Goal: Task Accomplishment & Management: Complete application form

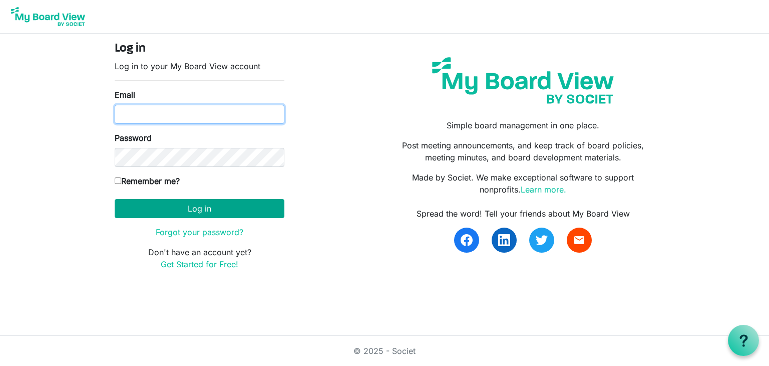
type input "[EMAIL_ADDRESS][DOMAIN_NAME]"
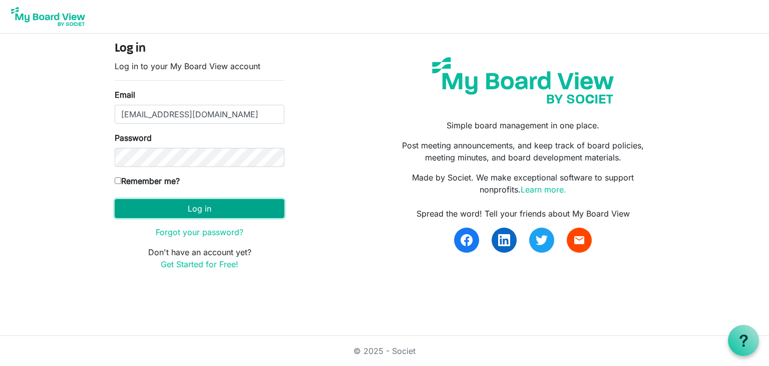
click at [264, 207] on button "Log in" at bounding box center [200, 208] width 170 height 19
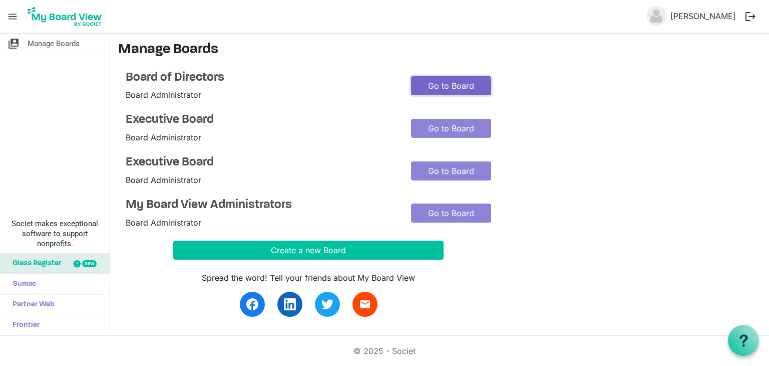
click at [428, 88] on link "Go to Board" at bounding box center [451, 85] width 80 height 19
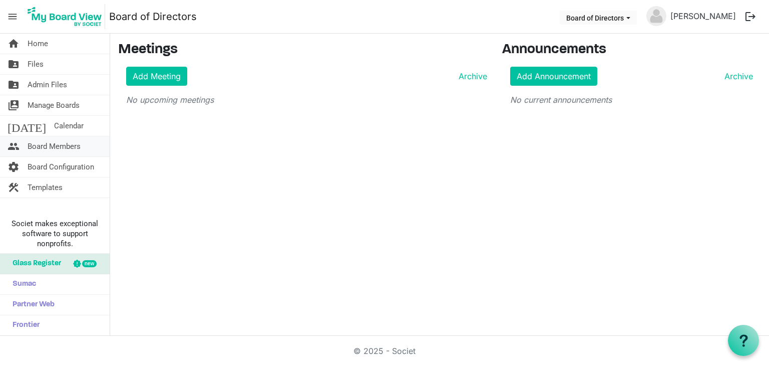
click at [56, 145] on span "Board Members" at bounding box center [54, 146] width 53 height 20
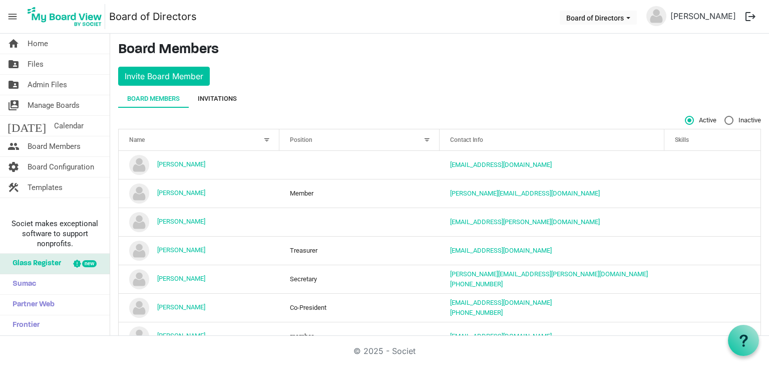
click at [234, 95] on div "Invitations" at bounding box center [217, 99] width 39 height 10
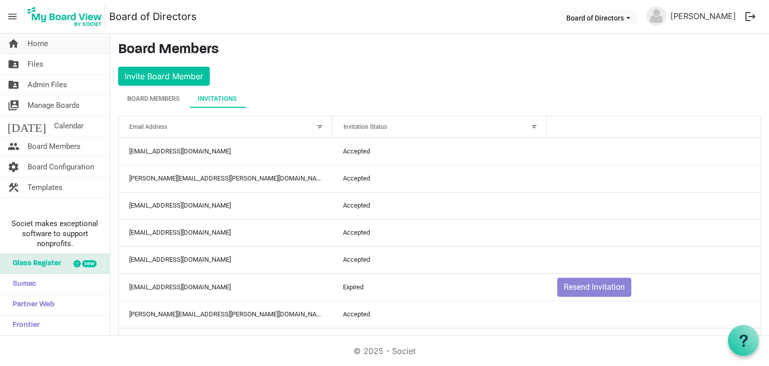
click at [37, 43] on span "Home" at bounding box center [38, 44] width 21 height 20
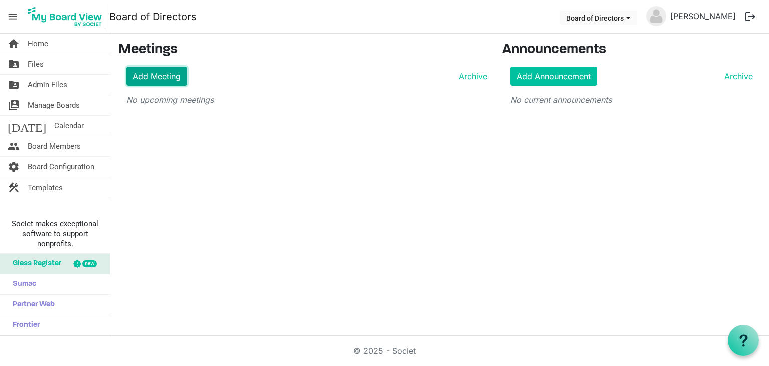
click at [154, 74] on link "Add Meeting" at bounding box center [156, 76] width 61 height 19
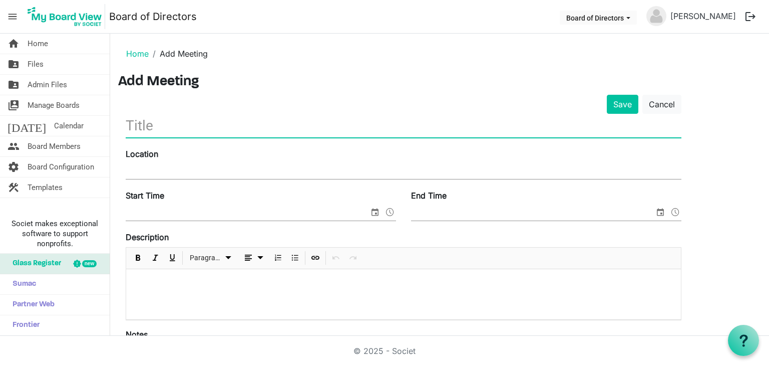
click at [170, 126] on input "text" at bounding box center [404, 126] width 556 height 24
type input "GEF Board Meeting"
click at [148, 167] on input "Location" at bounding box center [404, 171] width 556 height 15
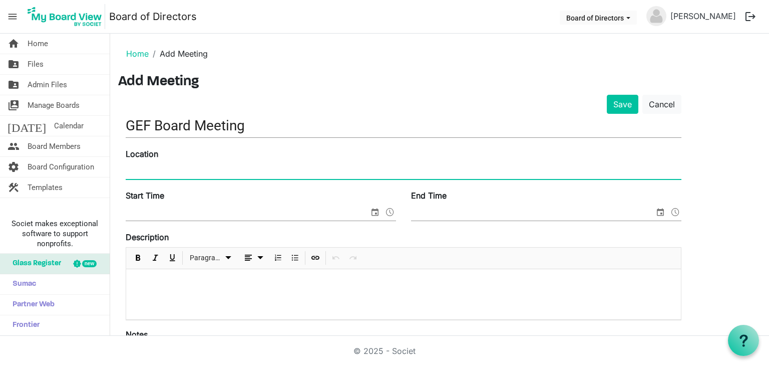
type input "Conference Room Instructional Services Center"
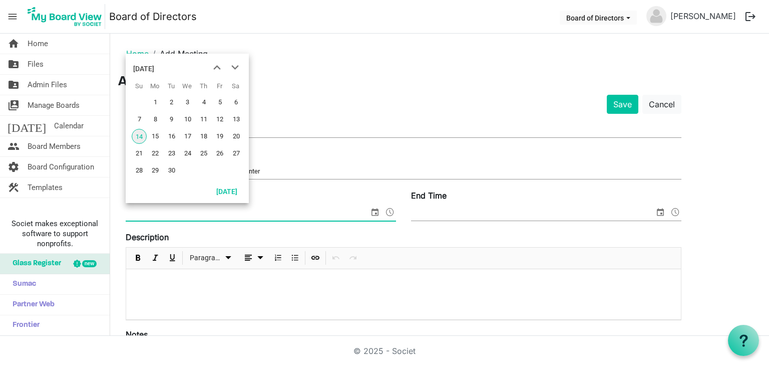
click at [377, 210] on span "select" at bounding box center [375, 211] width 12 height 13
click at [220, 139] on span "19" at bounding box center [219, 136] width 15 height 15
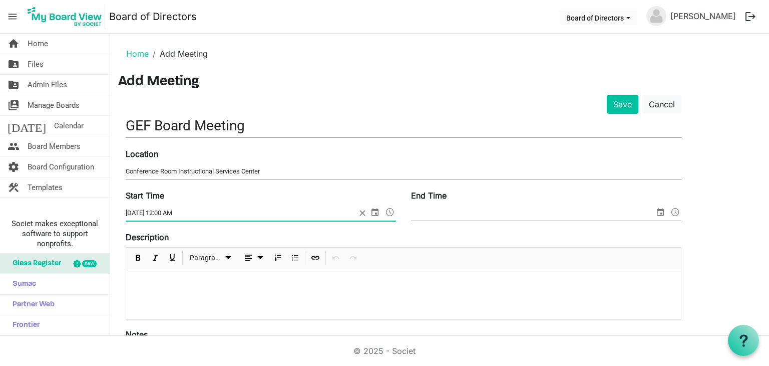
click at [174, 210] on input "9/19/2025 12:00 AM" at bounding box center [241, 212] width 230 height 15
type input "9/19/2025 8:30 AM"
click at [658, 209] on span "select" at bounding box center [661, 211] width 12 height 13
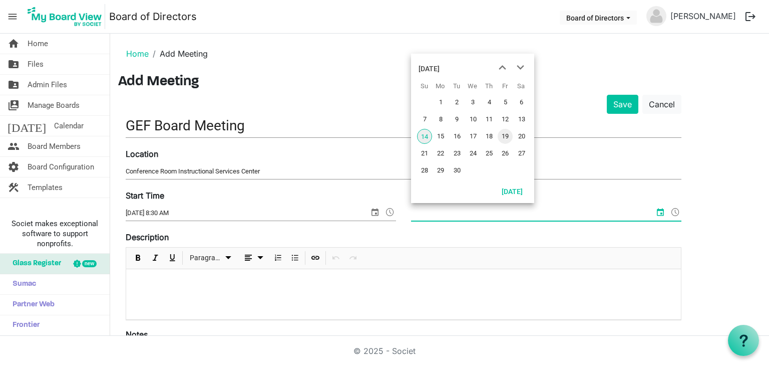
click at [508, 138] on span "19" at bounding box center [505, 136] width 15 height 15
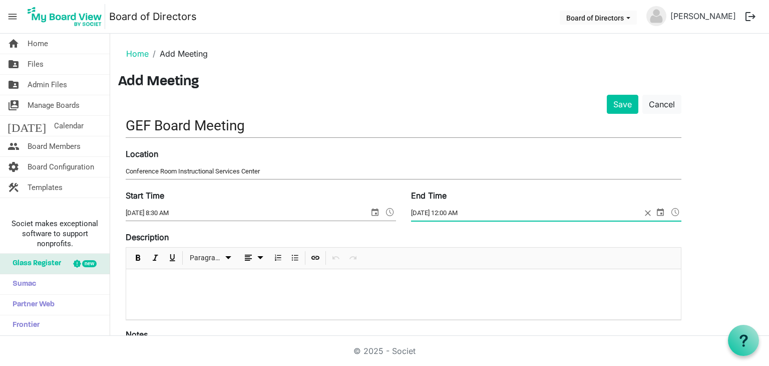
click at [460, 211] on input "9/19/2025 12:00 AM" at bounding box center [526, 212] width 230 height 15
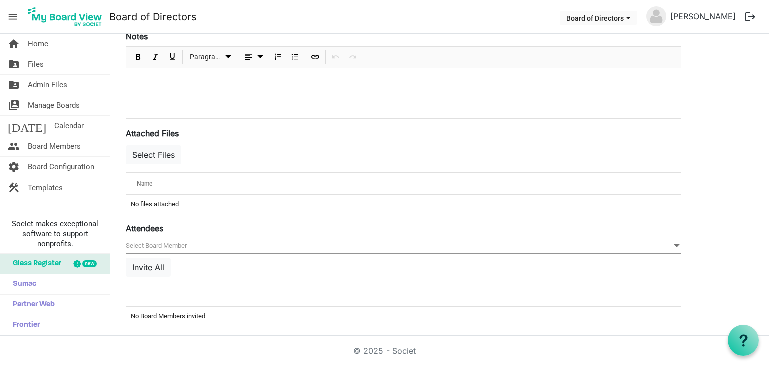
scroll to position [300, 0]
type input "9/19/2025 9:45 AM"
click at [165, 151] on button "Select Files" at bounding box center [154, 152] width 56 height 19
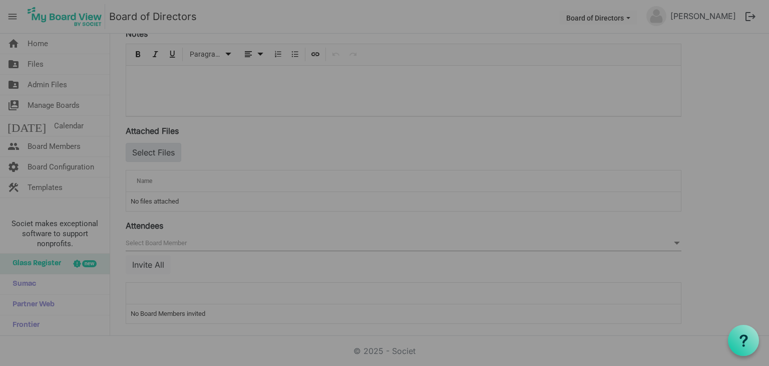
click at [165, 151] on div at bounding box center [384, 183] width 769 height 366
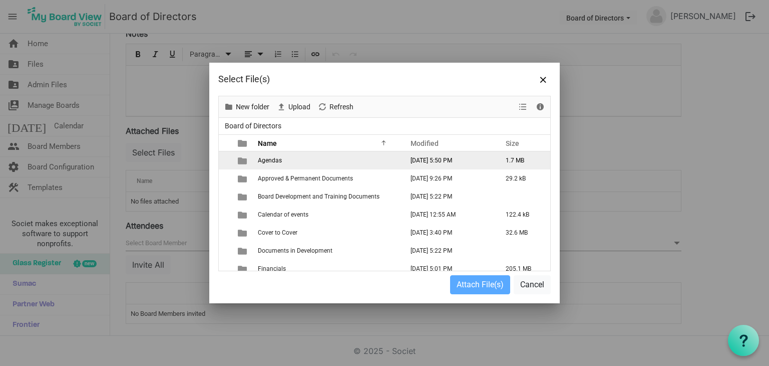
click at [270, 160] on span "Agendas" at bounding box center [270, 160] width 24 height 7
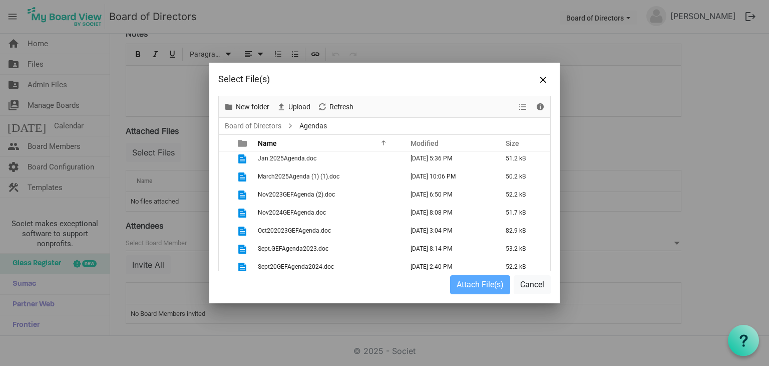
scroll to position [313, 0]
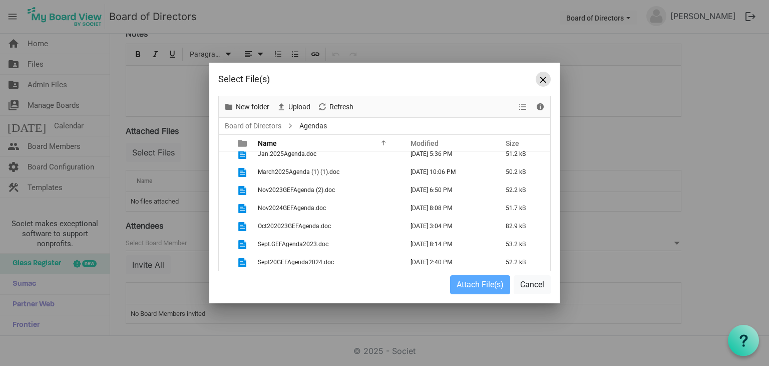
click at [543, 75] on button "Close" at bounding box center [543, 79] width 15 height 15
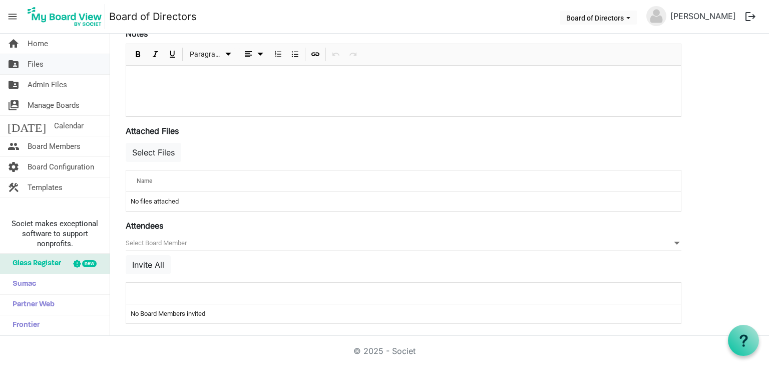
click at [36, 63] on span "Files" at bounding box center [36, 64] width 16 height 20
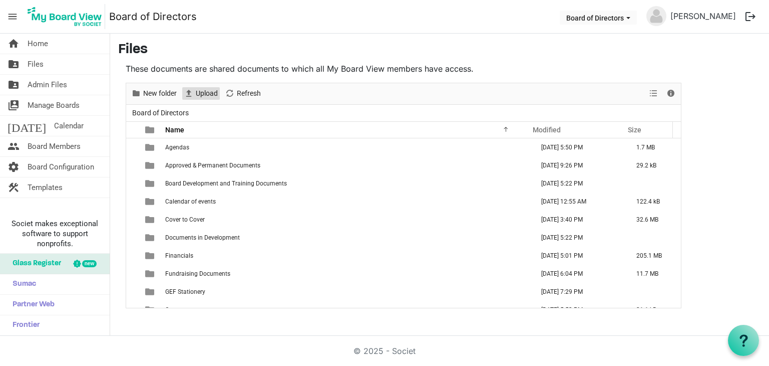
click at [207, 94] on span "Upload" at bounding box center [207, 93] width 24 height 13
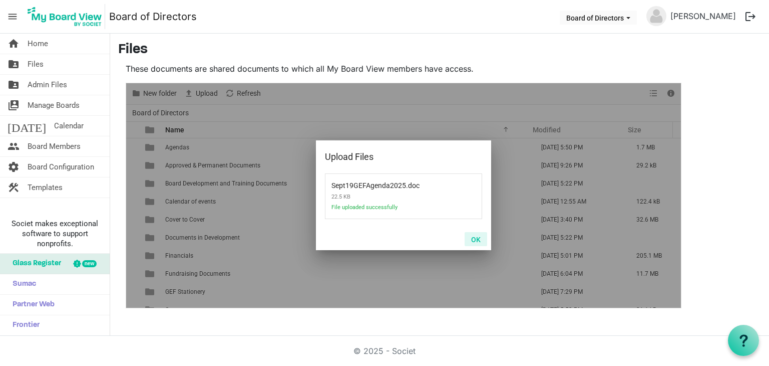
click at [477, 240] on button "OK" at bounding box center [476, 239] width 23 height 14
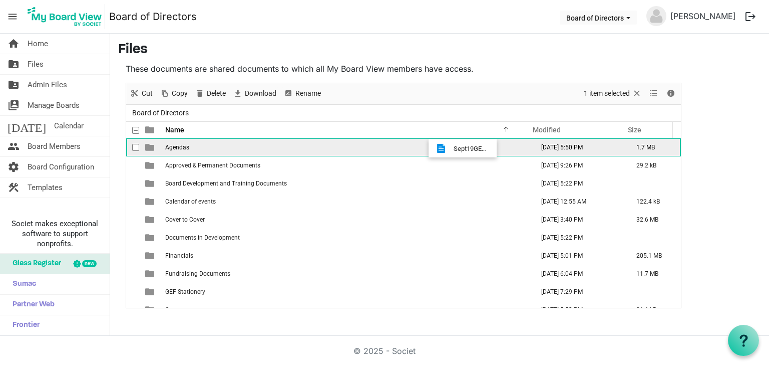
drag, startPoint x: 443, startPoint y: 297, endPoint x: 451, endPoint y: 148, distance: 149.4
click at [451, 148] on tbody "Agendas [DATE] 5:50 PM 1.7 MB Approved & Permanent Documents [DATE] 9:26 PM 29.…" at bounding box center [403, 300] width 555 height 325
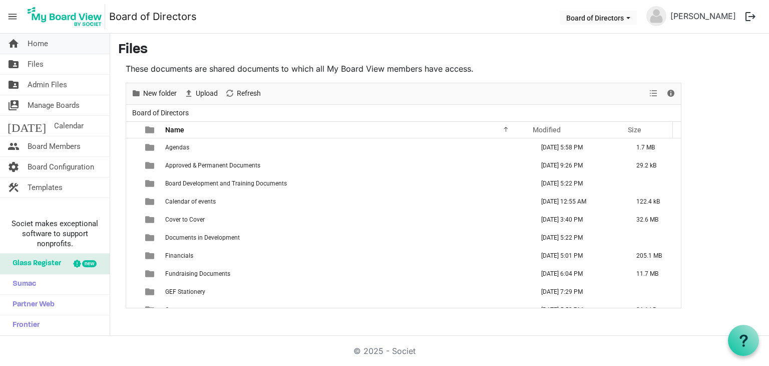
click at [40, 42] on span "Home" at bounding box center [38, 44] width 21 height 20
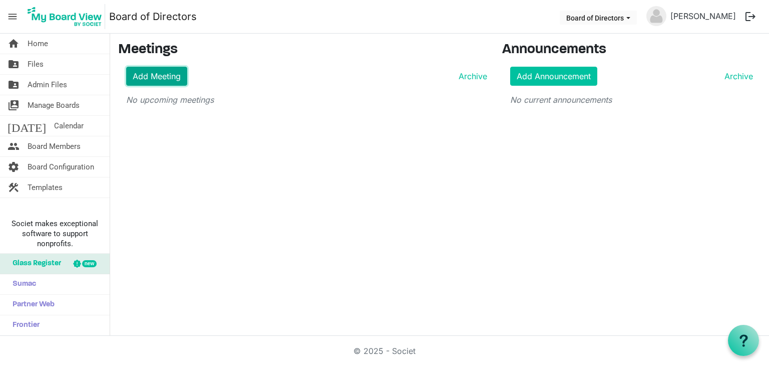
click at [145, 78] on link "Add Meeting" at bounding box center [156, 76] width 61 height 19
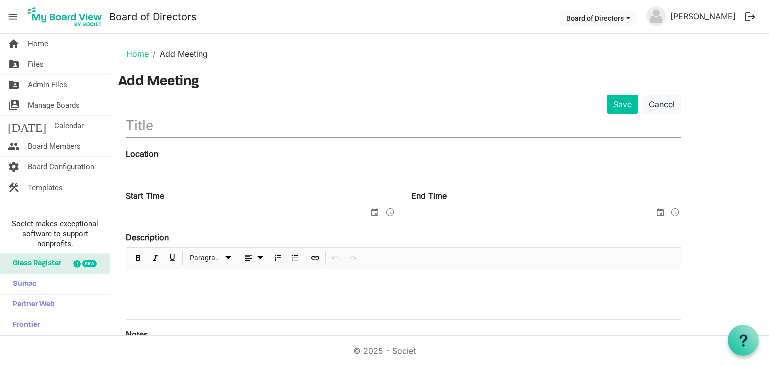
click at [182, 127] on input "text" at bounding box center [404, 126] width 556 height 24
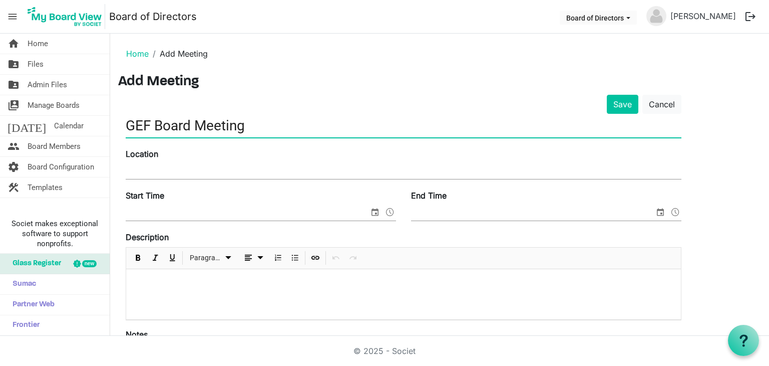
type input "GEF Board Meeting"
click at [180, 168] on input "Location" at bounding box center [404, 171] width 556 height 15
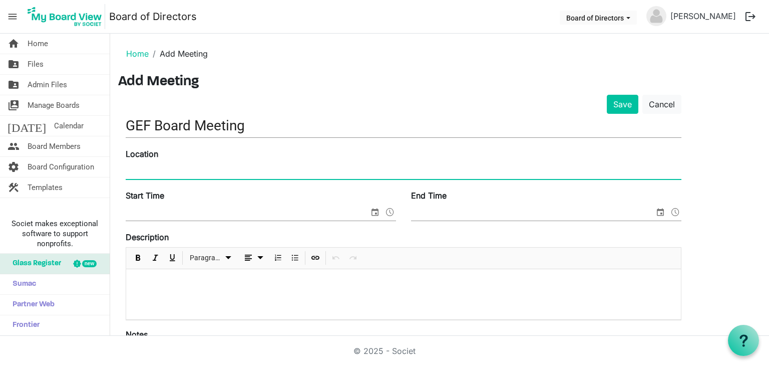
type input "Conference Room Instructional Services Center"
click at [191, 211] on input "Start Time" at bounding box center [247, 212] width 243 height 15
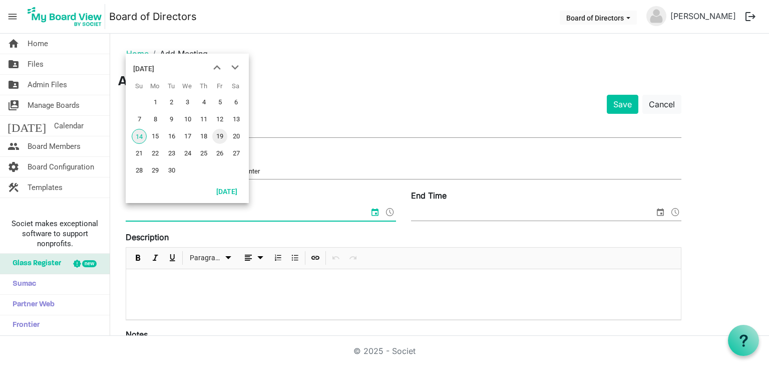
click at [221, 138] on span "19" at bounding box center [219, 136] width 15 height 15
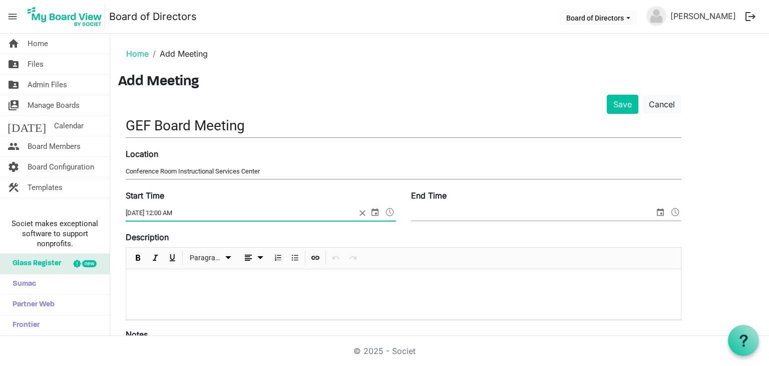
click at [175, 210] on input "9/19/2025 12:00 AM" at bounding box center [241, 212] width 230 height 15
type input "9/19/2025 8:30 AM"
click at [659, 214] on span "select" at bounding box center [661, 211] width 12 height 13
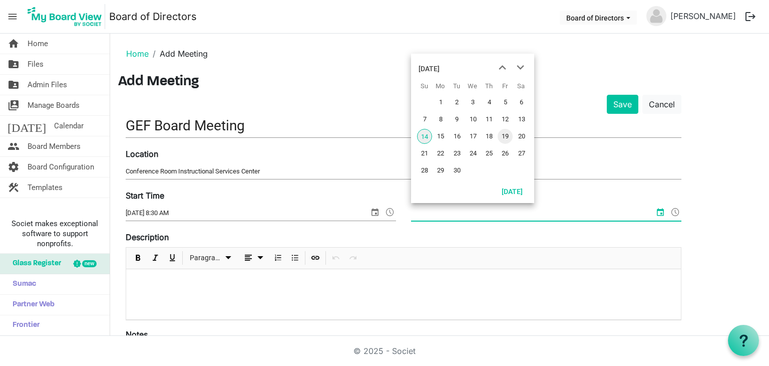
click at [504, 137] on span "19" at bounding box center [505, 136] width 15 height 15
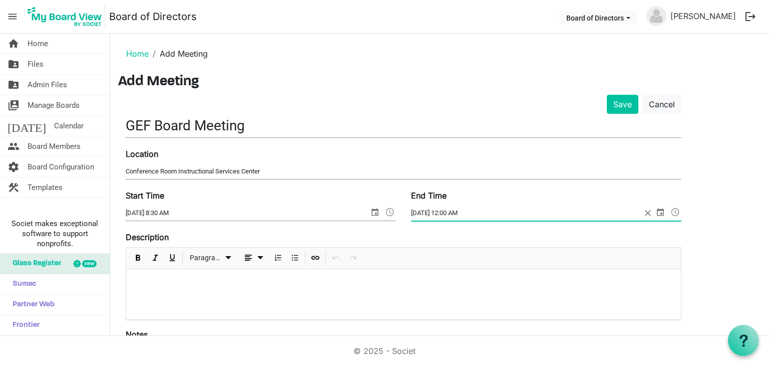
click at [459, 209] on input "9/19/2025 12:00 AM" at bounding box center [526, 212] width 230 height 15
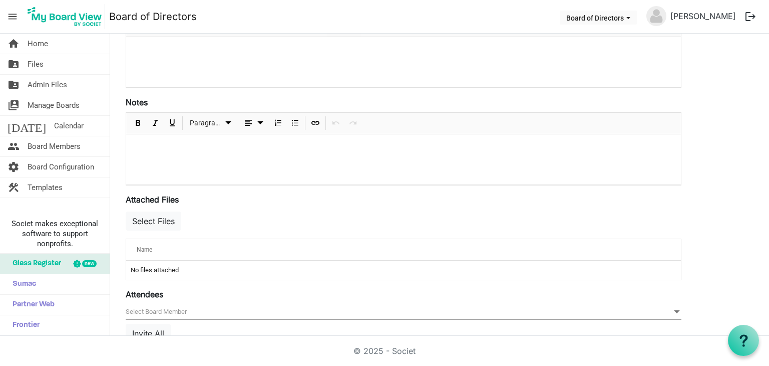
scroll to position [250, 0]
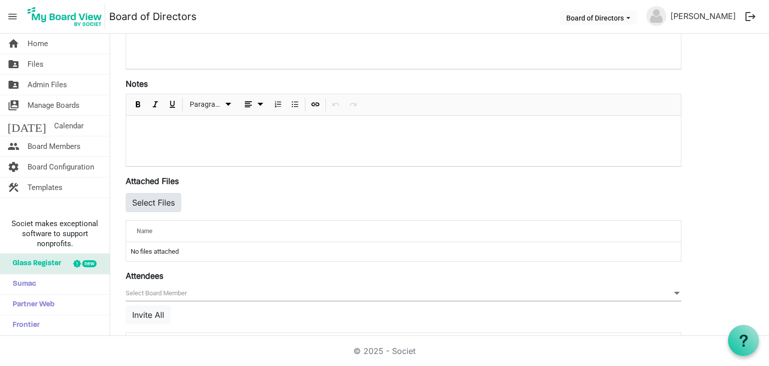
type input "9/19/2025 9:45 AM"
click at [153, 203] on button "Select Files" at bounding box center [154, 202] width 56 height 19
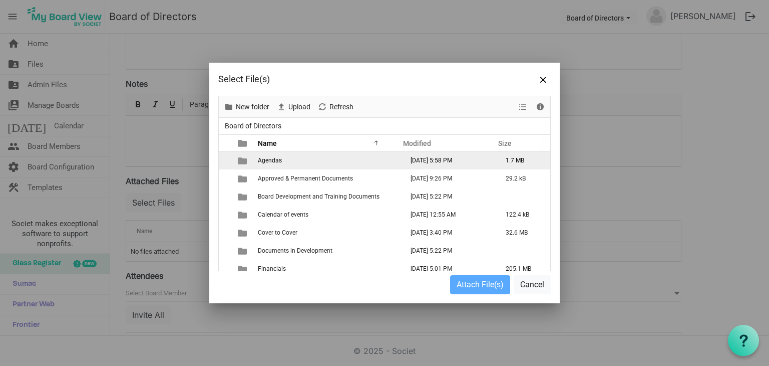
click at [269, 161] on span "Agendas" at bounding box center [270, 160] width 24 height 7
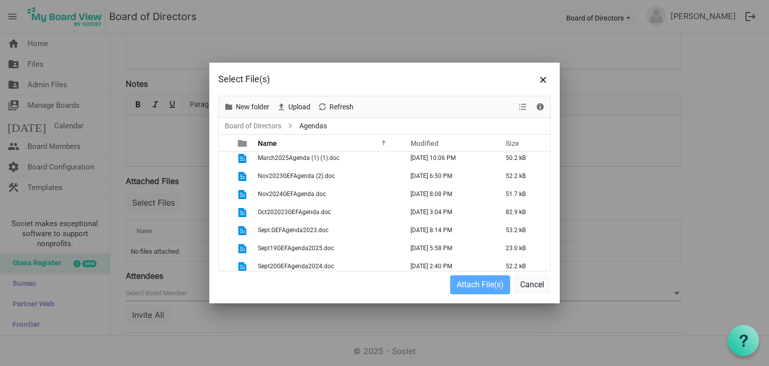
scroll to position [331, 0]
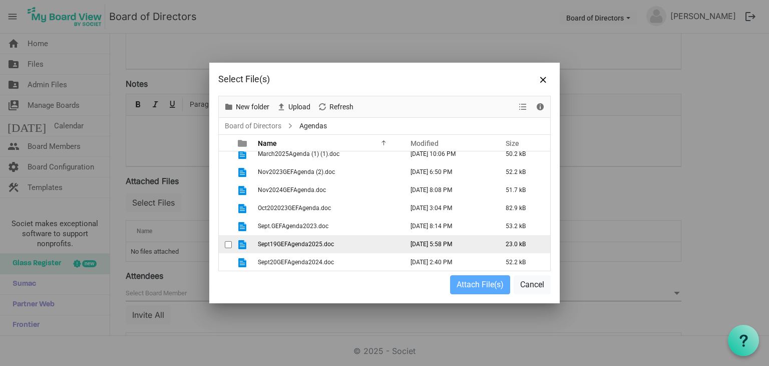
click at [362, 238] on td "Sept19GEFAgenda2025.doc" at bounding box center [327, 244] width 145 height 18
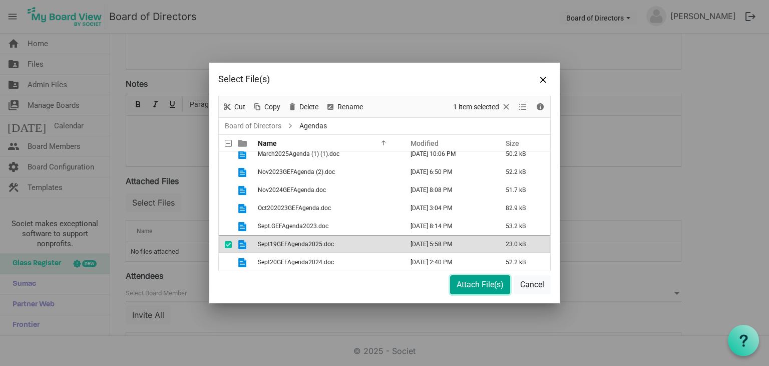
click at [459, 284] on button "Attach File(s)" at bounding box center [480, 284] width 60 height 19
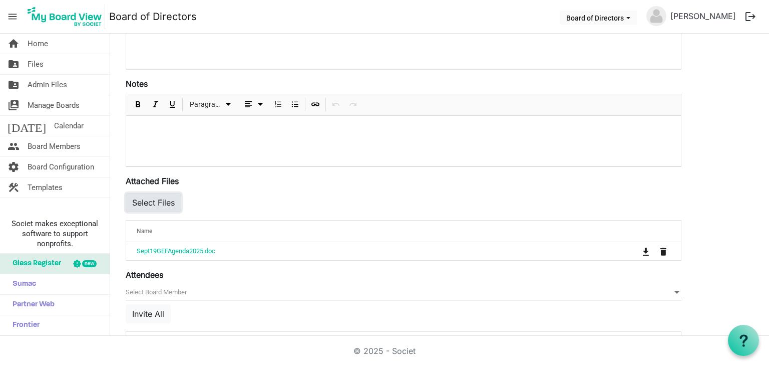
click at [162, 205] on button "Select Files" at bounding box center [154, 202] width 56 height 19
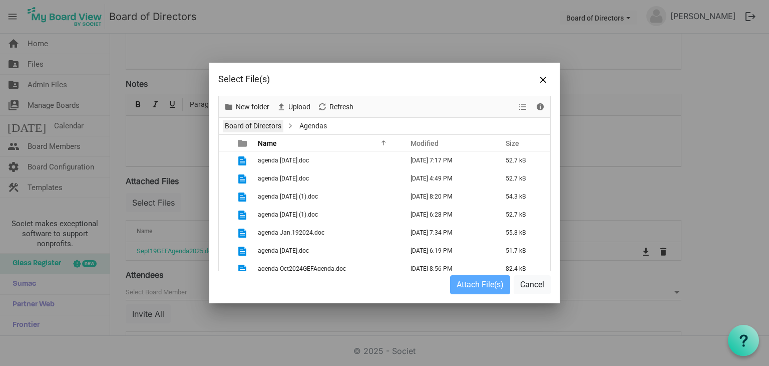
click at [238, 129] on link "Board of Directors" at bounding box center [253, 126] width 61 height 13
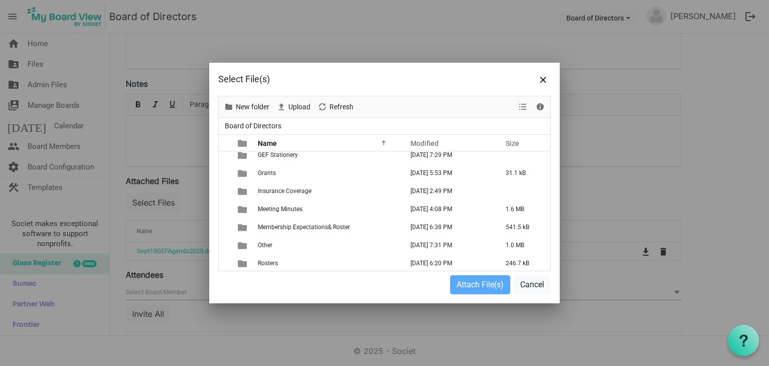
scroll to position [150, 0]
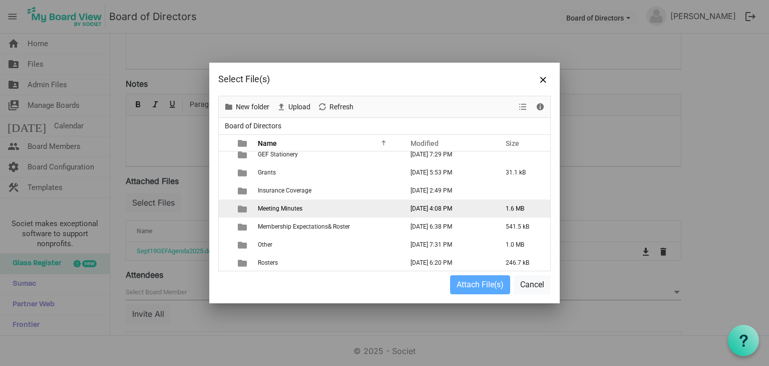
click at [304, 209] on td "Meeting Minutes" at bounding box center [327, 208] width 145 height 18
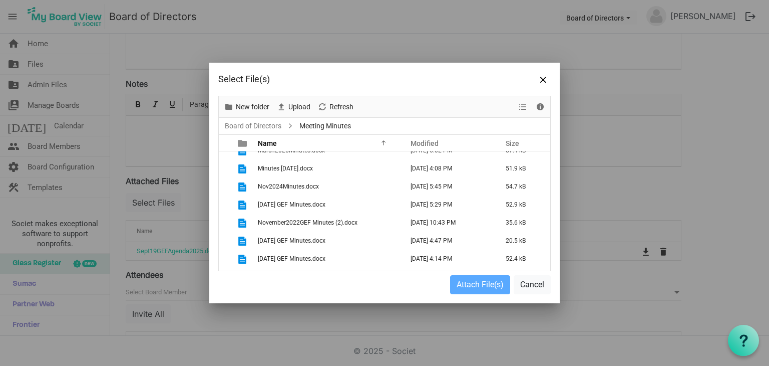
scroll to position [393, 0]
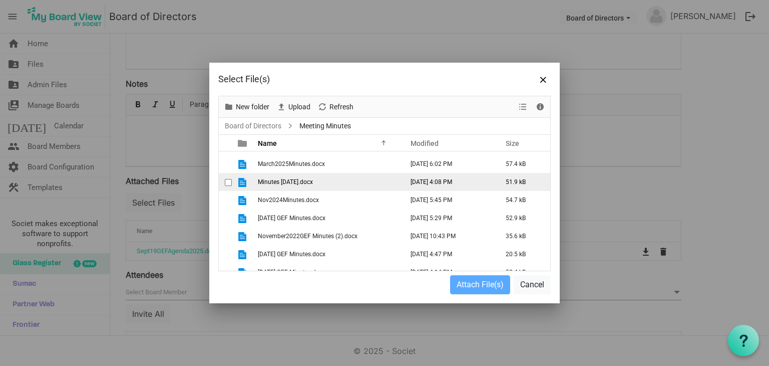
click at [311, 181] on span "Minutes [DATE].docx" at bounding box center [285, 181] width 55 height 7
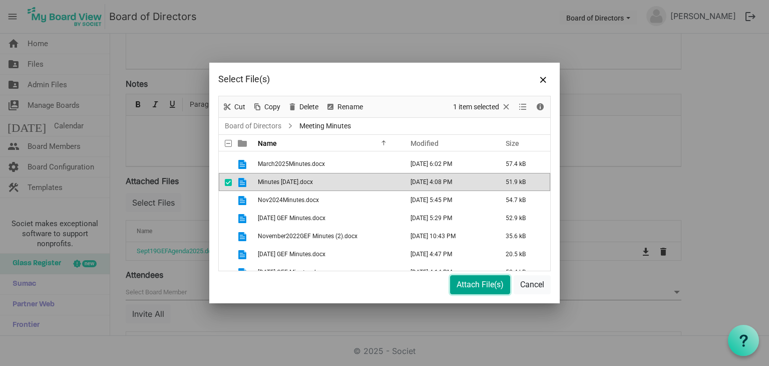
click at [471, 280] on button "Attach File(s)" at bounding box center [480, 284] width 60 height 19
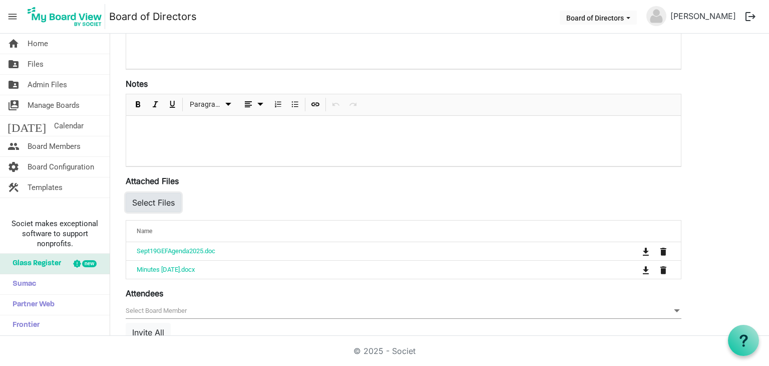
click at [153, 202] on button "Select Files" at bounding box center [154, 202] width 56 height 19
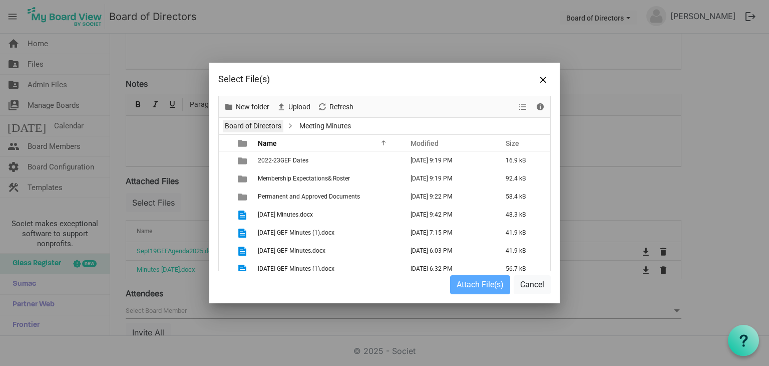
click at [245, 125] on link "Board of Directors" at bounding box center [253, 126] width 61 height 13
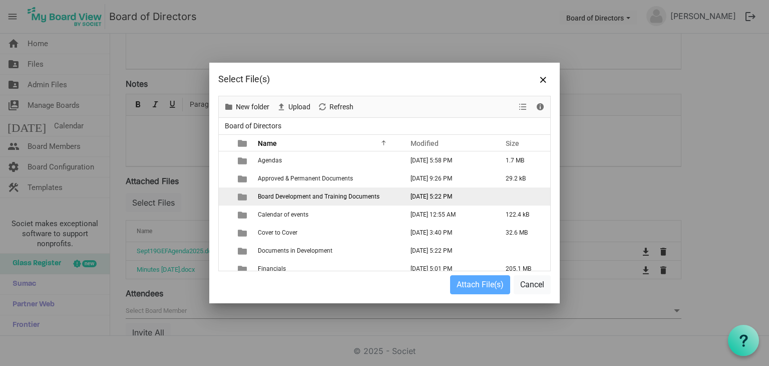
scroll to position [50, 0]
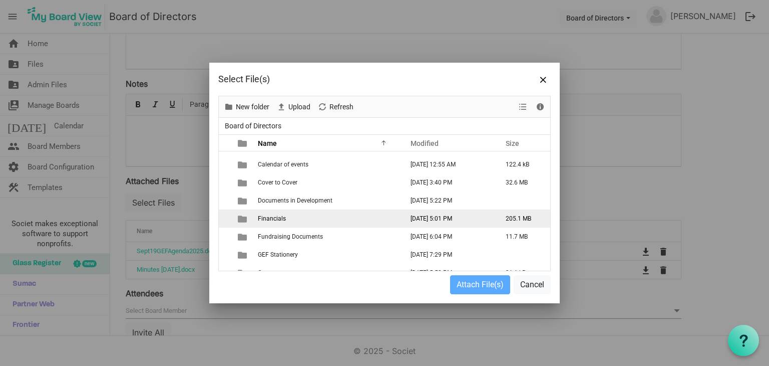
click at [281, 219] on span "Financials" at bounding box center [272, 218] width 28 height 7
click at [273, 218] on span "Financials" at bounding box center [272, 218] width 28 height 7
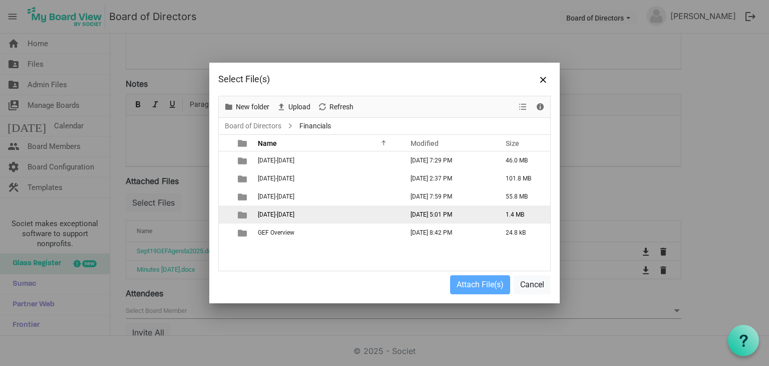
click at [271, 213] on span "2025-2026" at bounding box center [276, 214] width 37 height 7
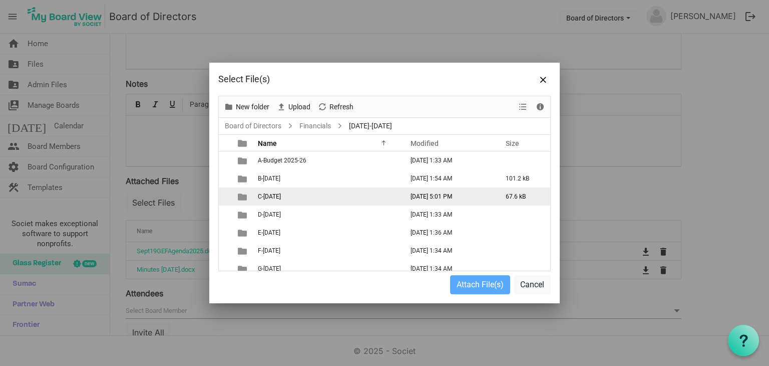
click at [325, 193] on td "C-August 2025" at bounding box center [327, 196] width 145 height 18
click at [324, 193] on td "C-August 2025" at bounding box center [327, 196] width 145 height 18
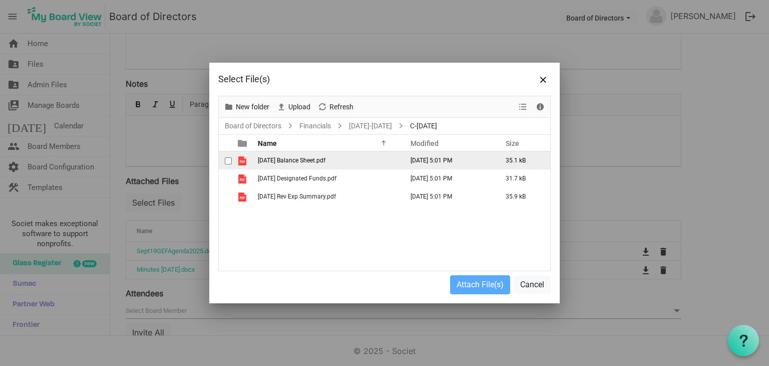
click at [317, 165] on td "[DATE] Balance Sheet.pdf" at bounding box center [327, 160] width 145 height 18
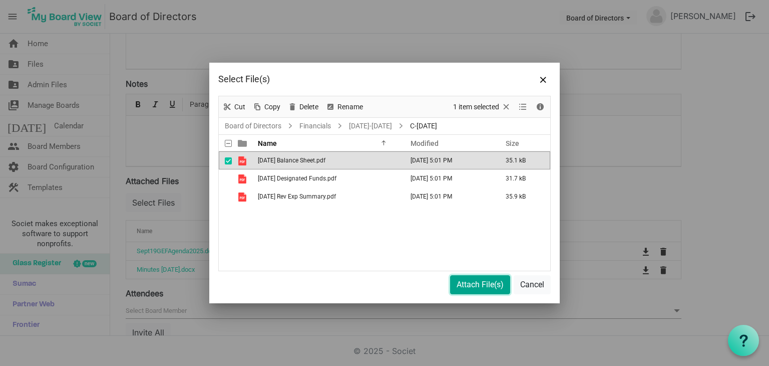
click at [456, 283] on button "Attach File(s)" at bounding box center [480, 284] width 60 height 19
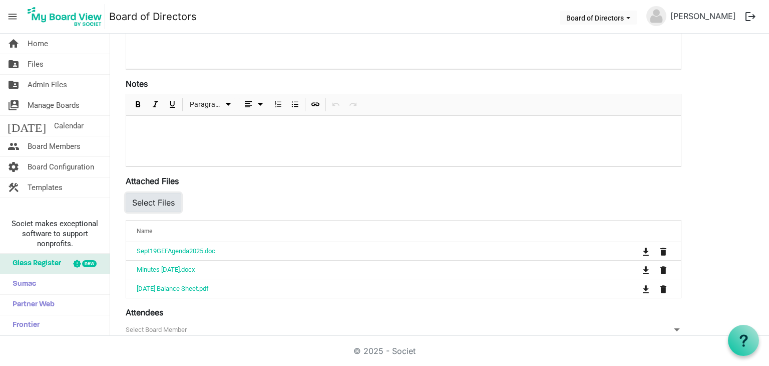
click at [167, 202] on button "Select Files" at bounding box center [154, 202] width 56 height 19
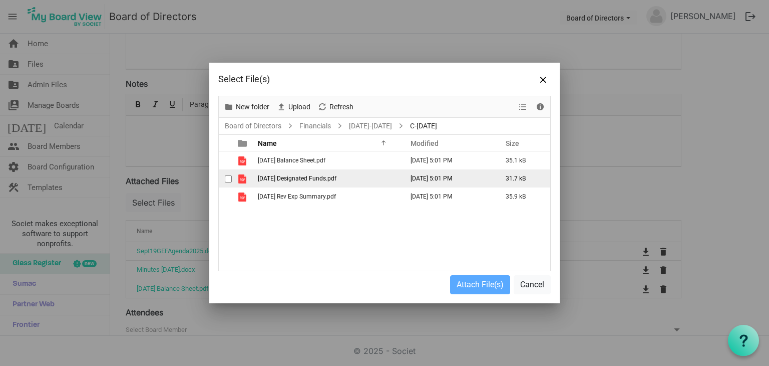
click at [300, 175] on span "[DATE] Designated Funds.pdf" at bounding box center [297, 178] width 79 height 7
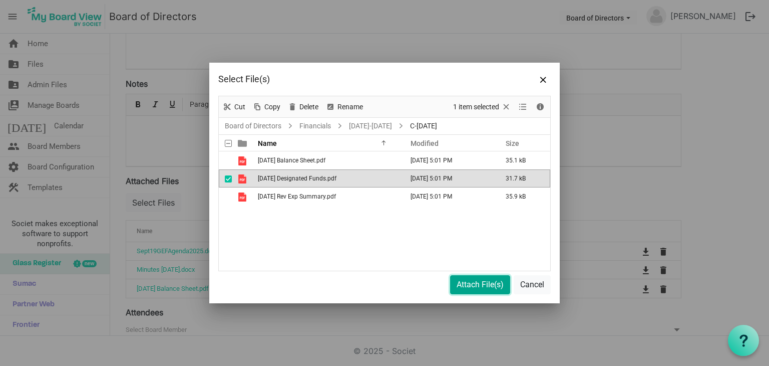
click at [474, 285] on button "Attach File(s)" at bounding box center [480, 284] width 60 height 19
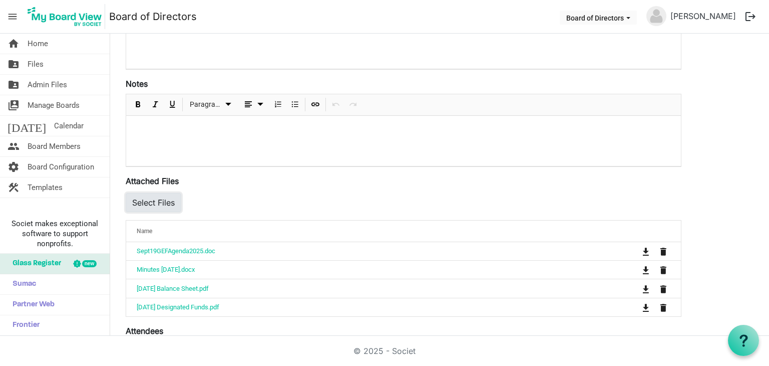
click at [171, 198] on button "Select Files" at bounding box center [154, 202] width 56 height 19
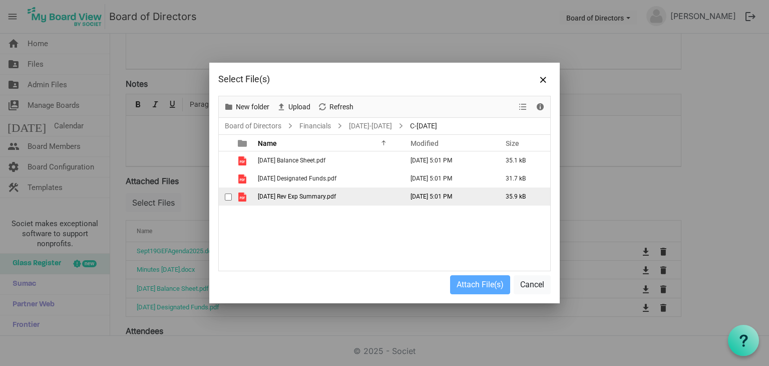
click at [277, 199] on td "[DATE] Rev Exp Summary.pdf" at bounding box center [327, 196] width 145 height 18
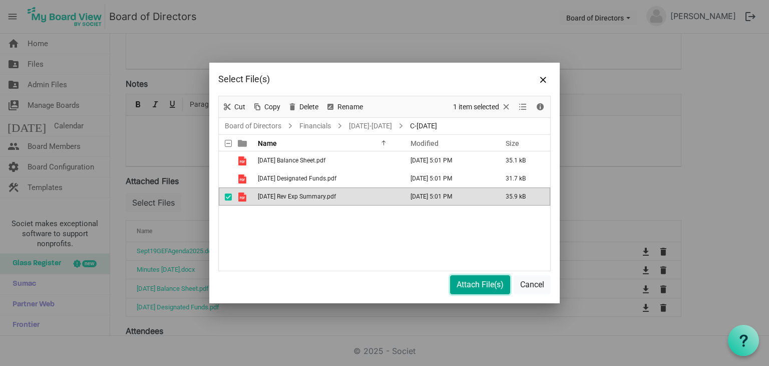
click at [487, 285] on button "Attach File(s)" at bounding box center [480, 284] width 60 height 19
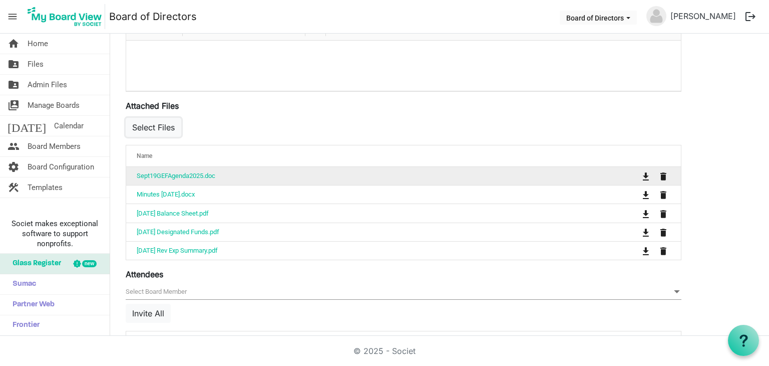
scroll to position [351, 0]
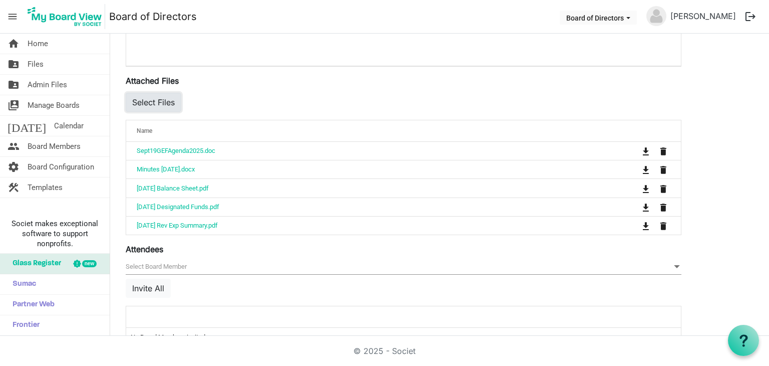
click at [158, 103] on button "Select Files" at bounding box center [154, 102] width 56 height 19
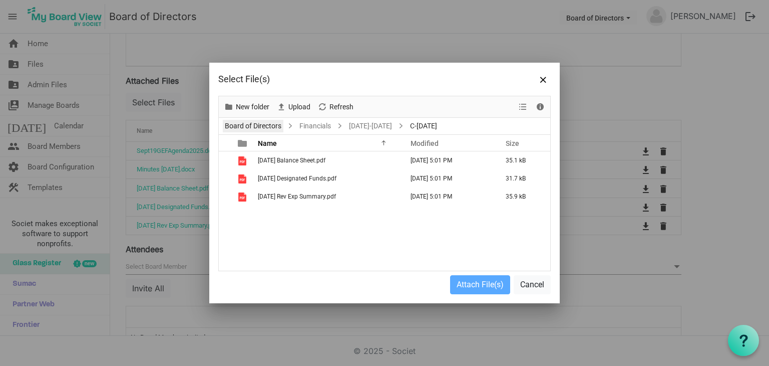
click at [227, 124] on link "Board of Directors" at bounding box center [253, 126] width 61 height 13
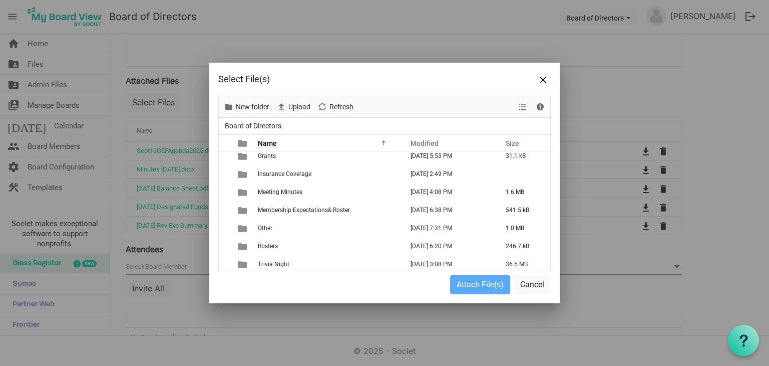
scroll to position [187, 0]
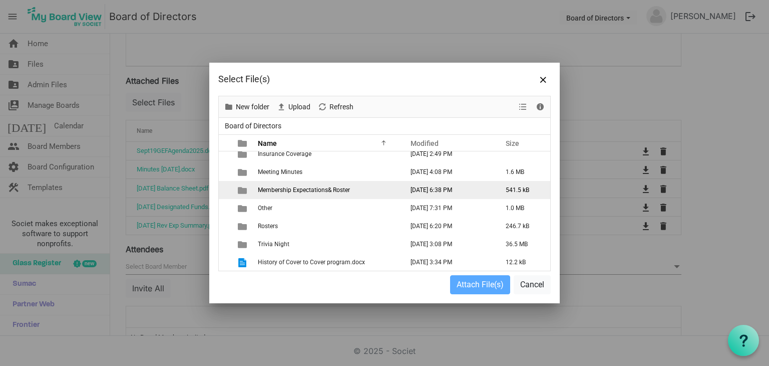
click at [341, 188] on span "Membership Expectations& Roster" at bounding box center [304, 189] width 92 height 7
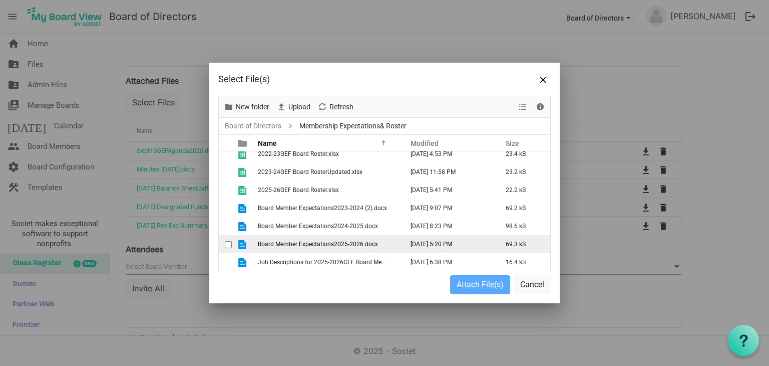
click at [299, 246] on span "Board Member Expectations2025-2026.docx" at bounding box center [318, 243] width 120 height 7
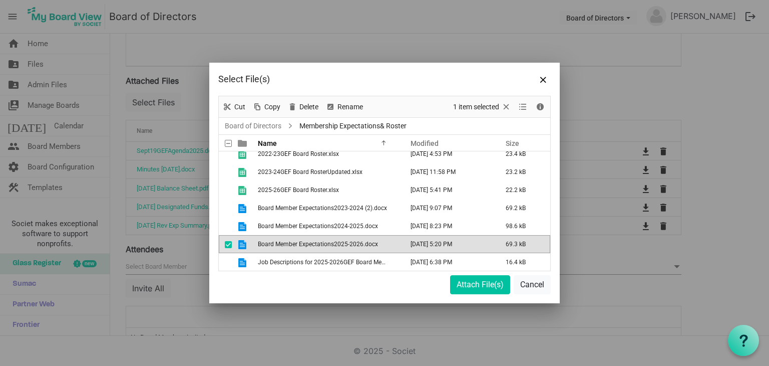
click at [299, 246] on span "Board Member Expectations2025-2026.docx" at bounding box center [318, 243] width 120 height 7
click at [470, 286] on button "Attach File(s)" at bounding box center [480, 284] width 60 height 19
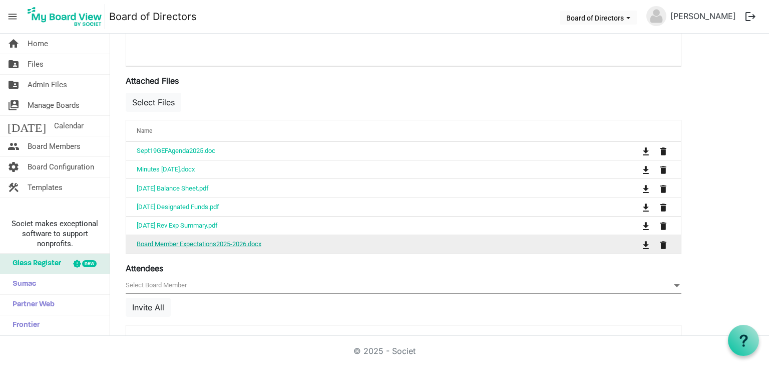
click at [246, 242] on link "Board Member Expectations2025-2026.docx" at bounding box center [199, 244] width 125 height 8
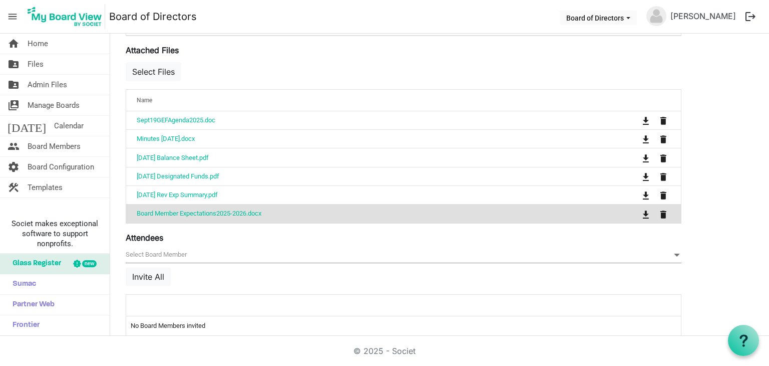
scroll to position [393, 0]
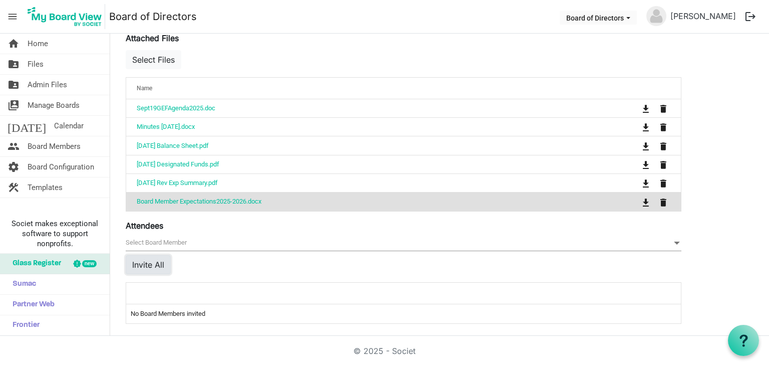
click at [154, 262] on button "Invite All" at bounding box center [148, 264] width 45 height 19
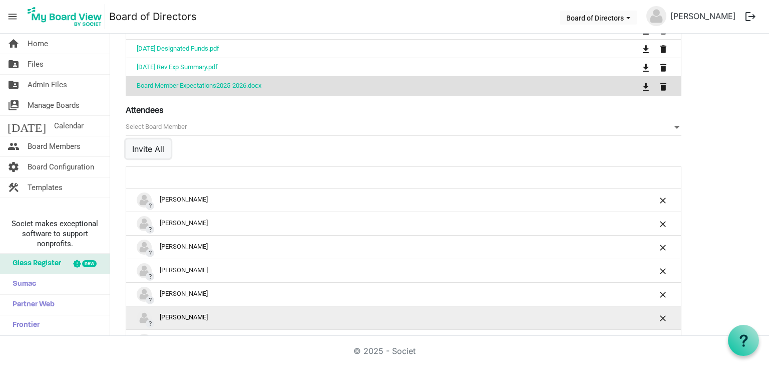
scroll to position [493, 0]
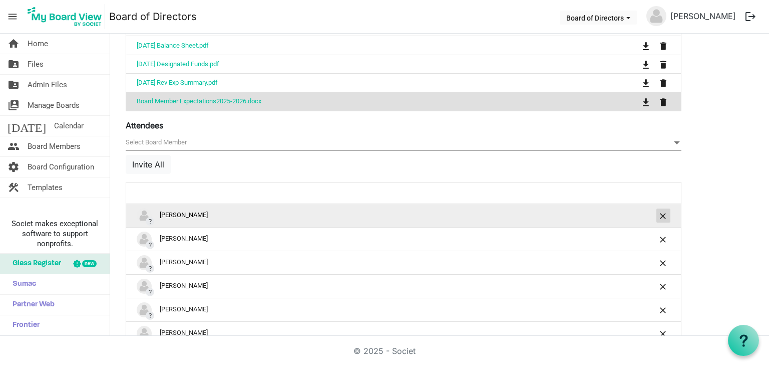
click at [661, 213] on span "is Command column column header" at bounding box center [664, 216] width 6 height 6
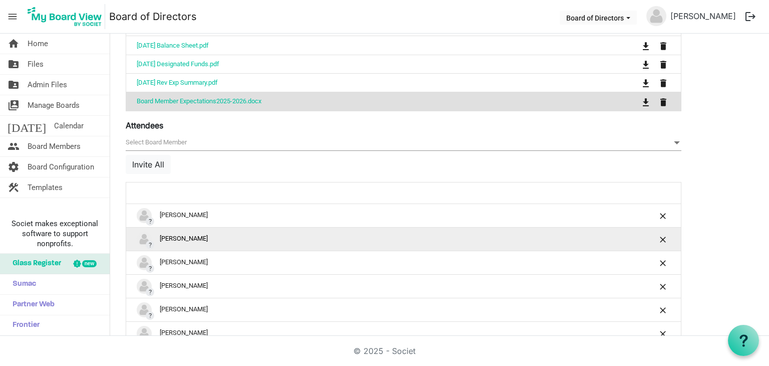
scroll to position [543, 0]
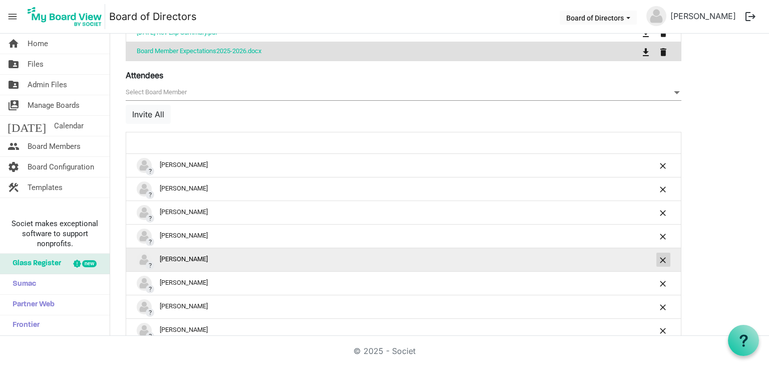
click at [659, 255] on button "is Command column column header" at bounding box center [664, 259] width 14 height 14
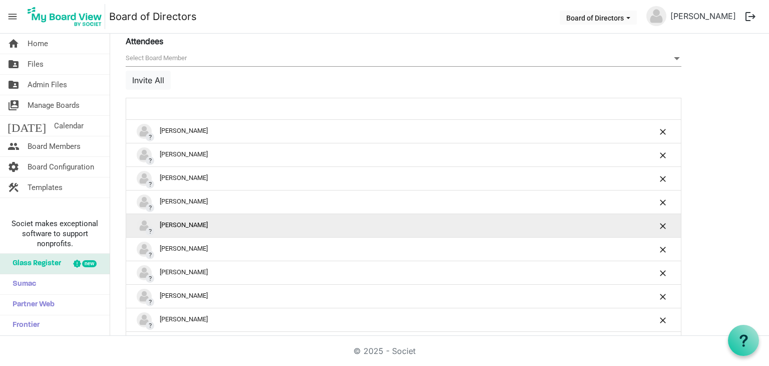
scroll to position [593, 0]
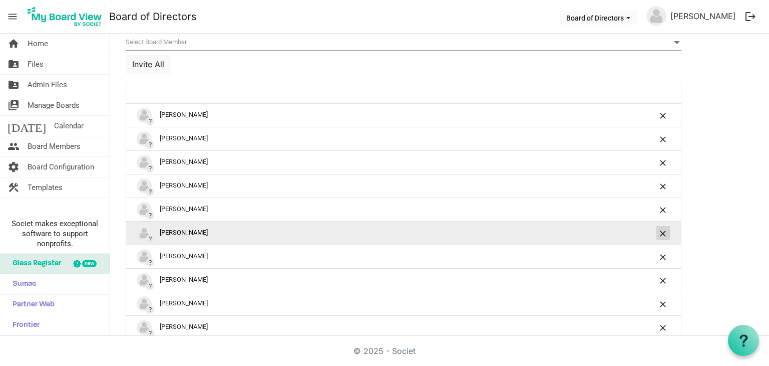
click at [661, 231] on span "is Command column column header" at bounding box center [664, 233] width 6 height 6
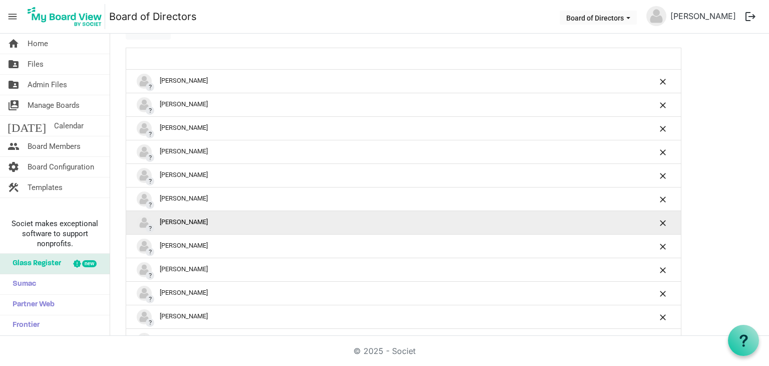
scroll to position [644, 0]
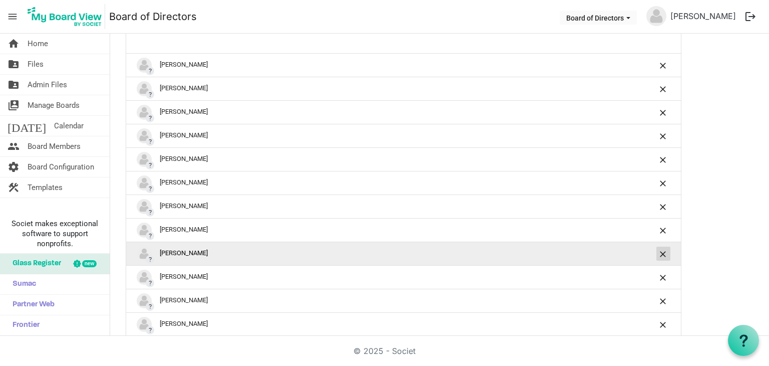
click at [661, 251] on span "is Command column column header" at bounding box center [664, 254] width 6 height 6
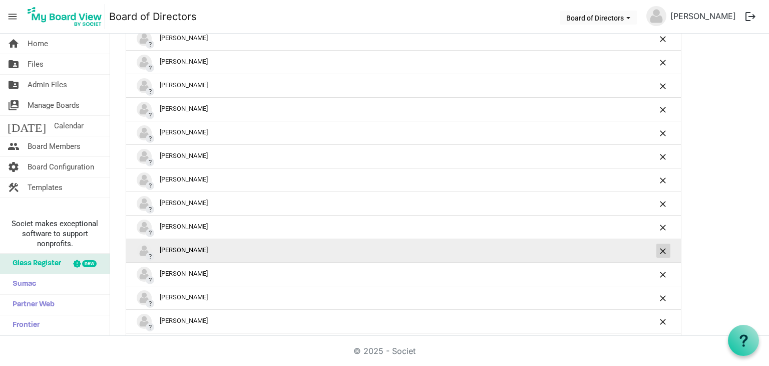
click at [662, 248] on span "is Command column column header" at bounding box center [664, 251] width 6 height 6
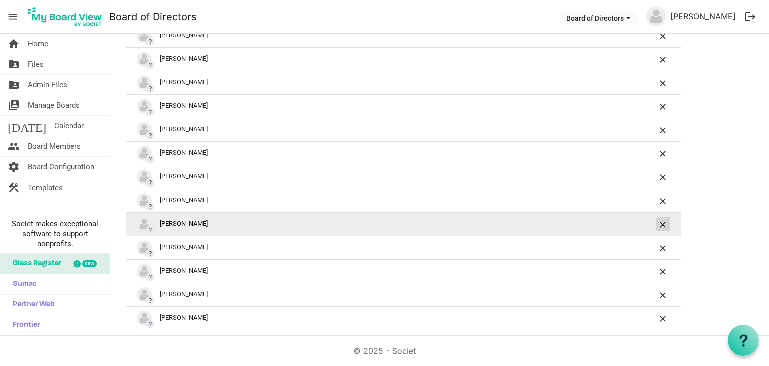
click at [661, 221] on span "is Command column column header" at bounding box center [664, 224] width 6 height 6
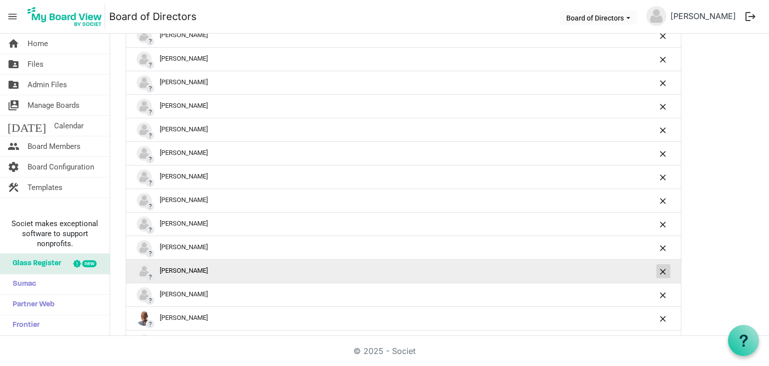
click at [663, 268] on span "is Command column column header" at bounding box center [664, 271] width 6 height 6
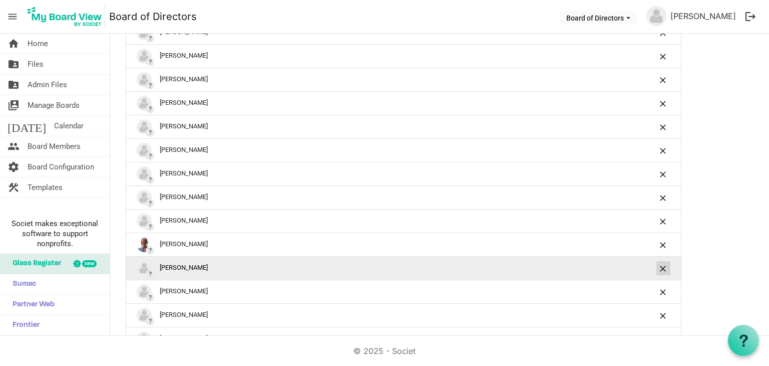
click at [660, 262] on button "is Command column column header" at bounding box center [664, 268] width 14 height 14
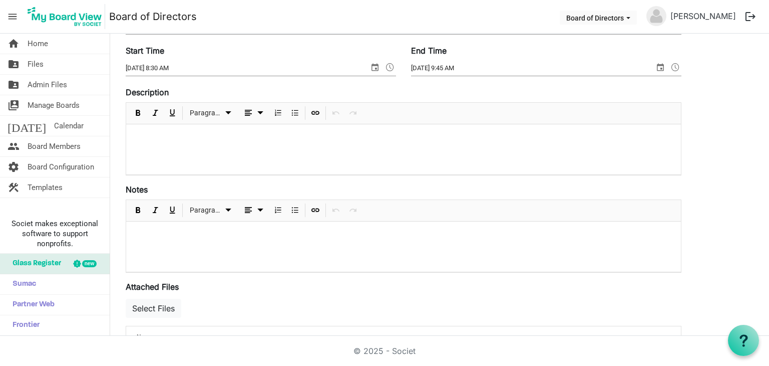
scroll to position [0, 0]
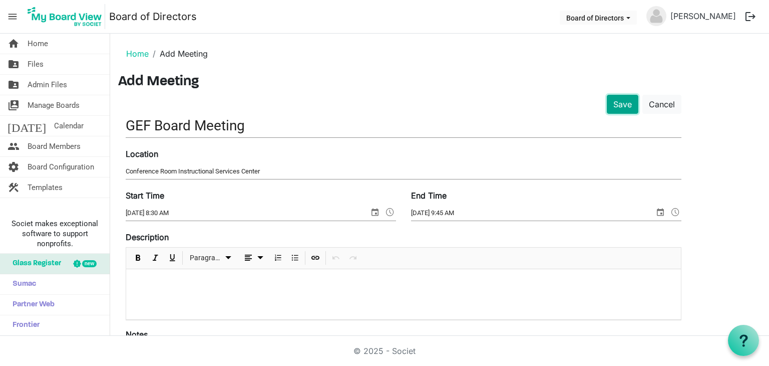
click at [620, 105] on button "Save" at bounding box center [623, 104] width 32 height 19
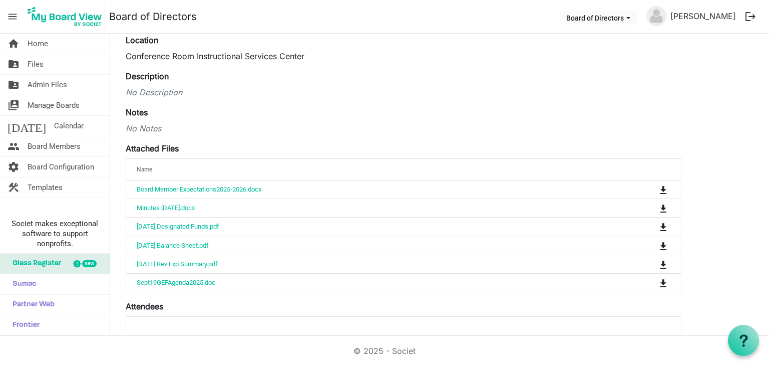
scroll to position [100, 0]
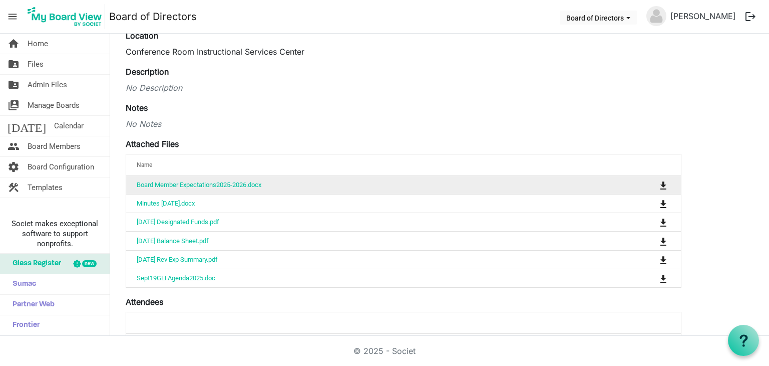
click at [314, 183] on td "Board Member Expectations2025-2026.docx" at bounding box center [372, 185] width 492 height 18
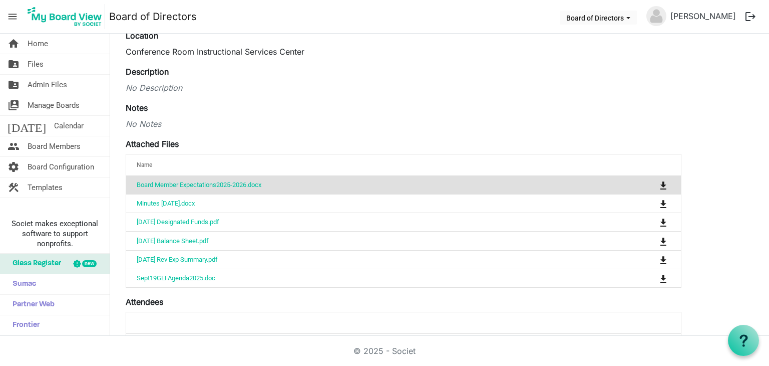
click at [314, 183] on td "Board Member Expectations2025-2026.docx" at bounding box center [372, 185] width 492 height 18
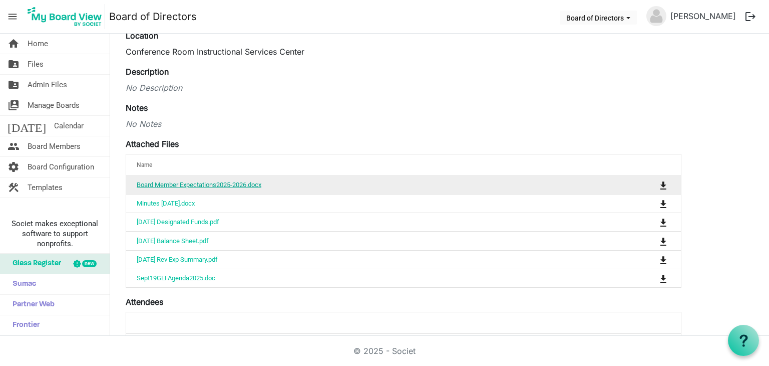
click at [251, 183] on link "Board Member Expectations2025-2026.docx" at bounding box center [199, 185] width 125 height 8
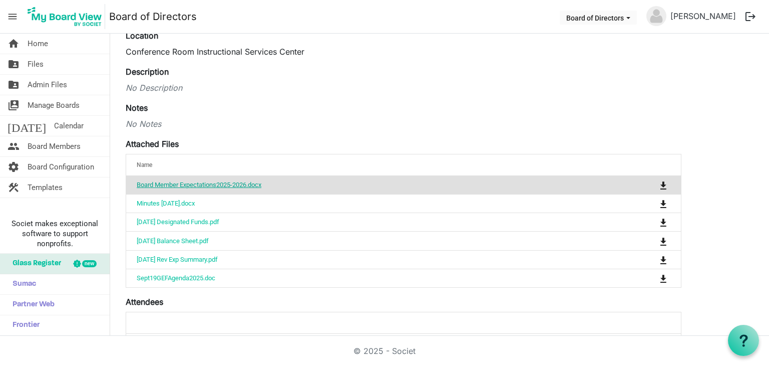
click at [251, 183] on link "Board Member Expectations2025-2026.docx" at bounding box center [199, 185] width 125 height 8
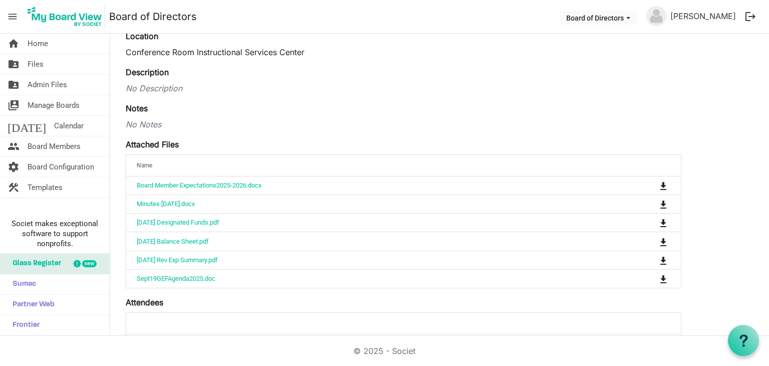
scroll to position [100, 0]
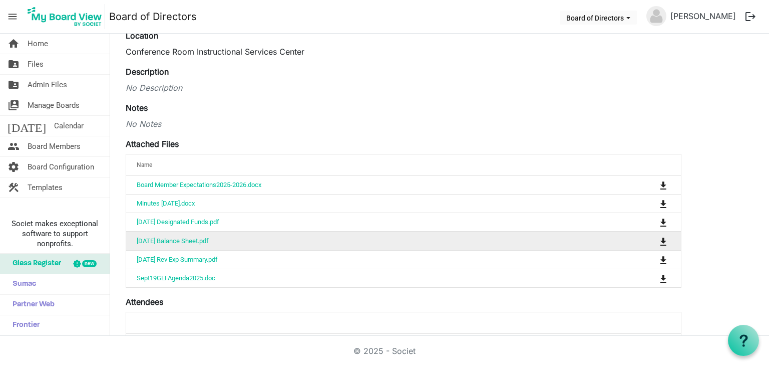
click at [283, 241] on td "[DATE] Balance Sheet.pdf" at bounding box center [372, 240] width 492 height 19
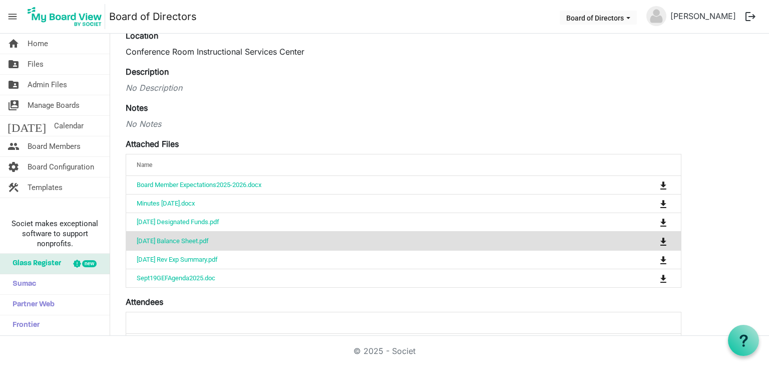
click at [283, 241] on td "[DATE] Balance Sheet.pdf" at bounding box center [372, 240] width 492 height 19
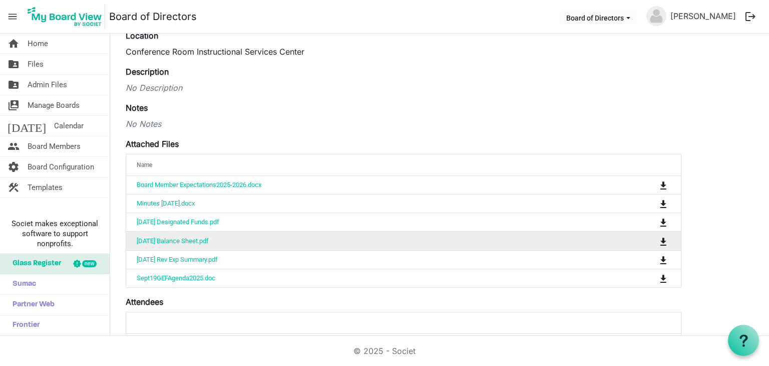
click at [283, 241] on td "[DATE] Balance Sheet.pdf" at bounding box center [372, 240] width 492 height 19
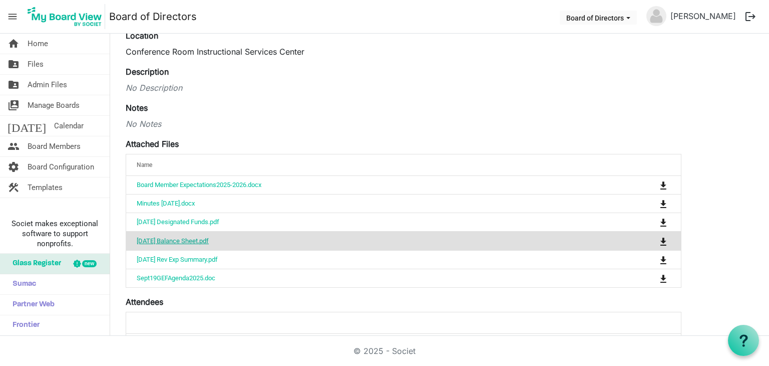
click at [209, 239] on link "[DATE] Balance Sheet.pdf" at bounding box center [173, 241] width 72 height 8
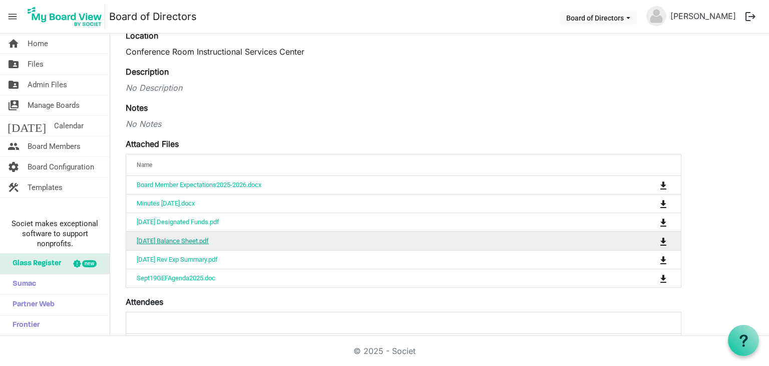
click at [209, 239] on link "[DATE] Balance Sheet.pdf" at bounding box center [173, 241] width 72 height 8
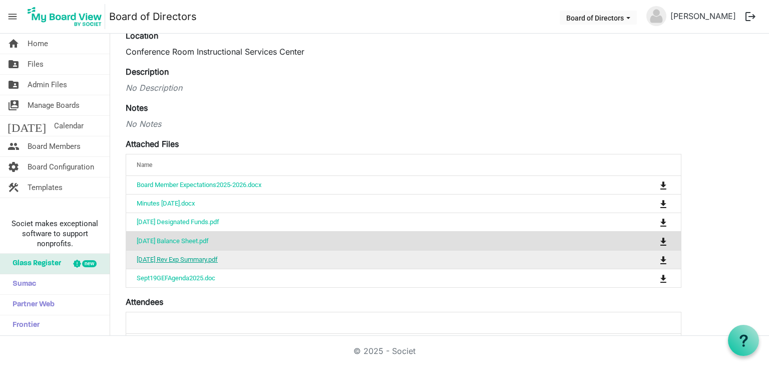
click at [202, 257] on link "[DATE] Rev Exp Summary.pdf" at bounding box center [177, 259] width 81 height 8
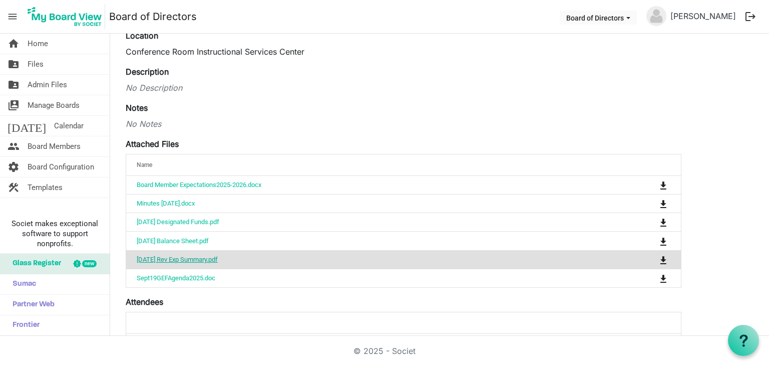
click at [202, 257] on link "[DATE] Rev Exp Summary.pdf" at bounding box center [177, 259] width 81 height 8
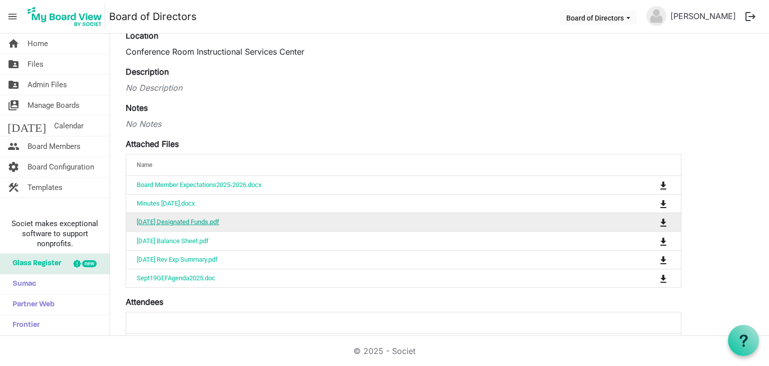
click at [193, 223] on link "[DATE] Designated Funds.pdf" at bounding box center [178, 222] width 83 height 8
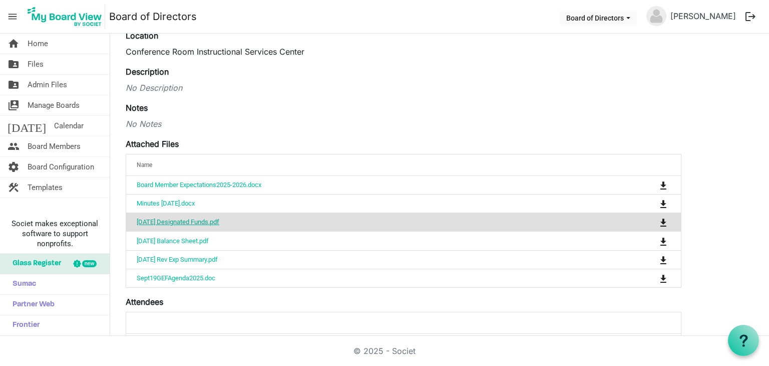
click at [193, 223] on link "[DATE] Designated Funds.pdf" at bounding box center [178, 222] width 83 height 8
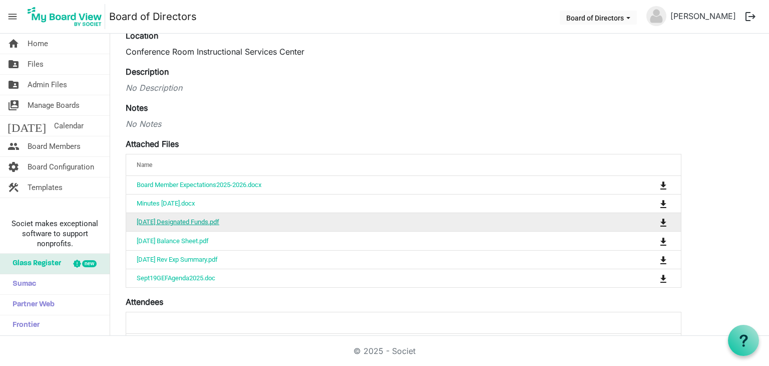
click at [193, 223] on link "[DATE] Designated Funds.pdf" at bounding box center [178, 222] width 83 height 8
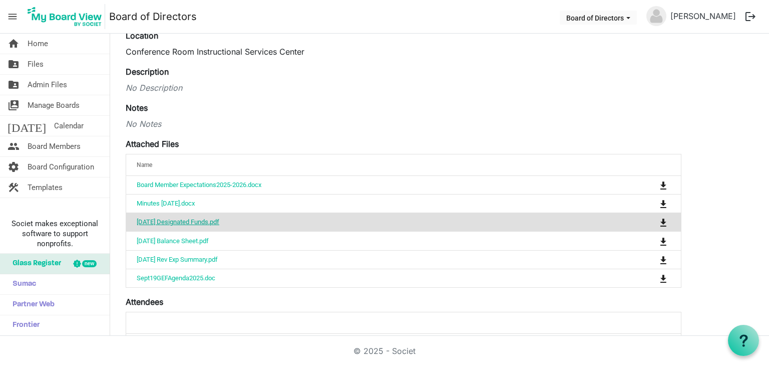
click at [193, 223] on link "[DATE] Designated Funds.pdf" at bounding box center [178, 222] width 83 height 8
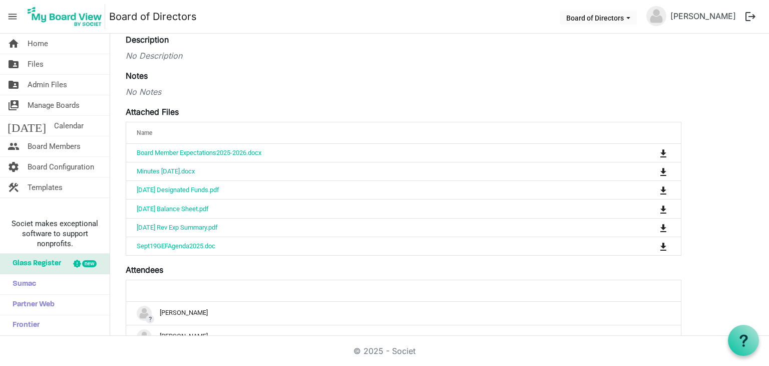
scroll to position [150, 0]
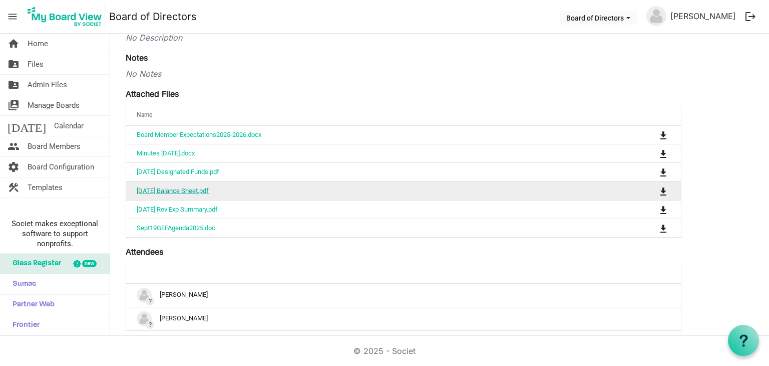
click at [209, 187] on link "August 2025 Balance Sheet.pdf" at bounding box center [173, 191] width 72 height 8
